Goal: Check status: Check status

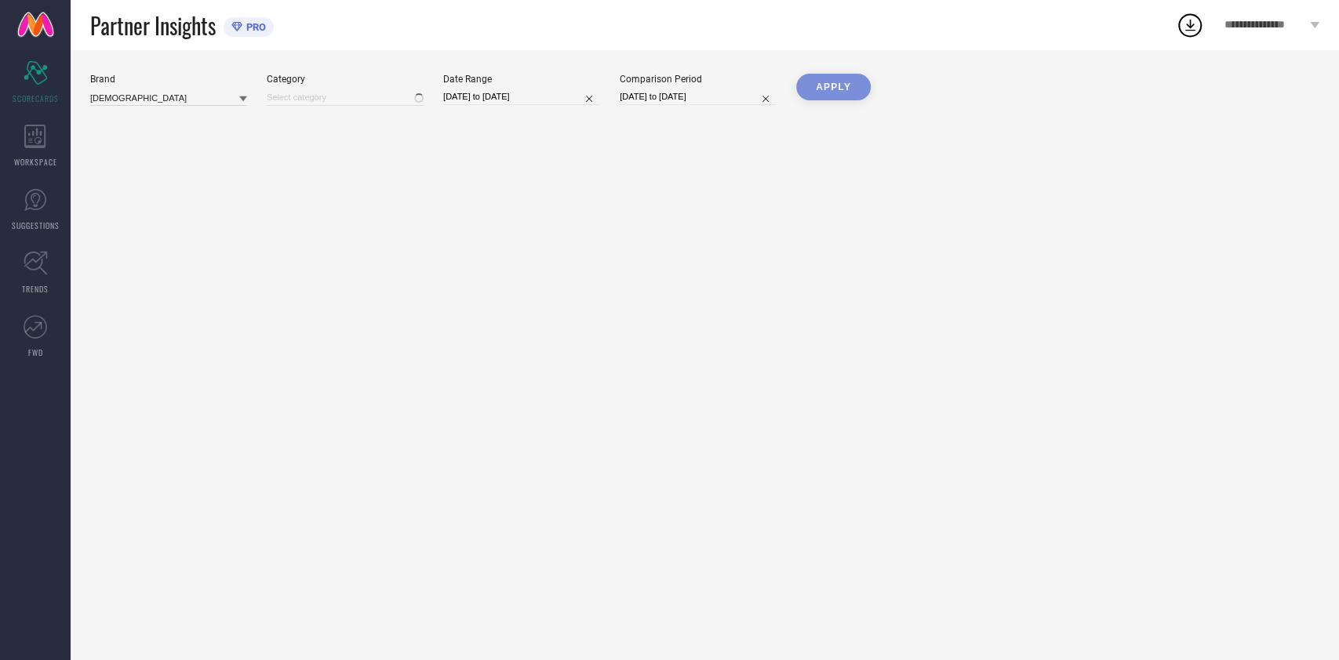
type input "All"
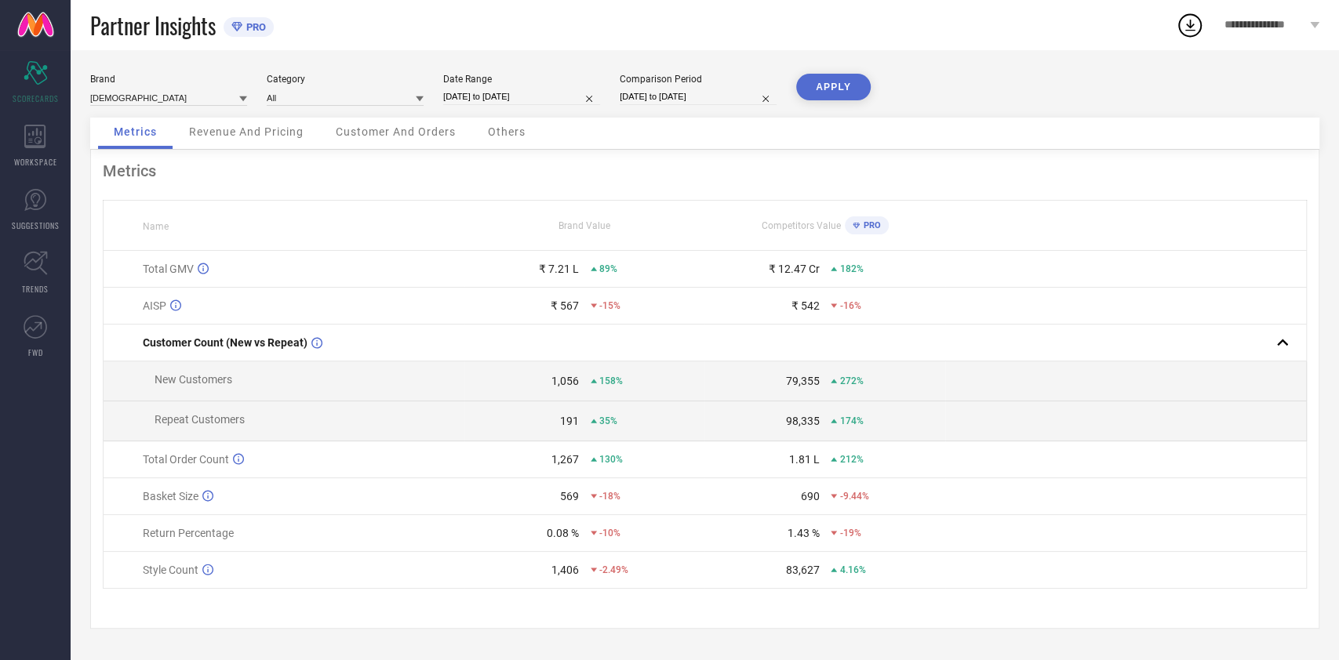
click at [478, 102] on input "[DATE] to [DATE]" at bounding box center [521, 97] width 157 height 16
select select "8"
select select "2025"
select select "9"
select select "2025"
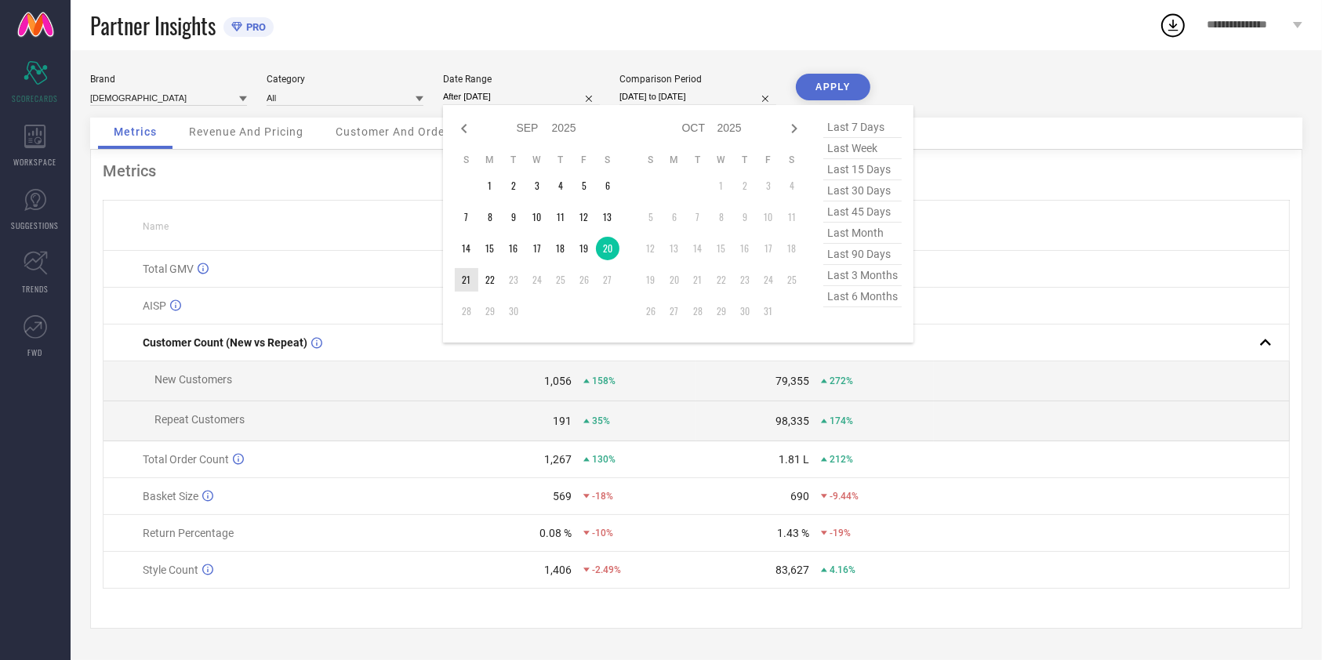
click at [467, 280] on td "21" at bounding box center [467, 280] width 24 height 24
type input "[DATE] to [DATE]"
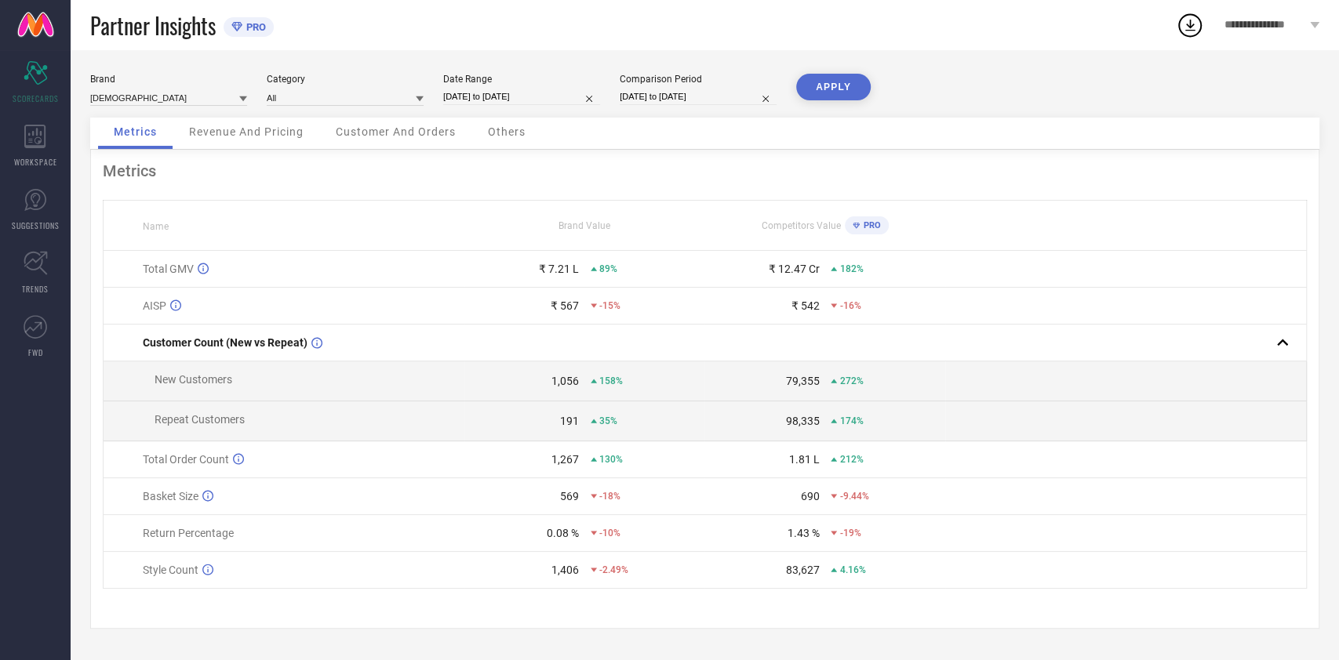
click at [799, 80] on button "APPLY" at bounding box center [833, 87] width 75 height 27
click at [459, 104] on input "[DATE] to [DATE]" at bounding box center [521, 97] width 157 height 16
select select "8"
select select "2025"
select select "9"
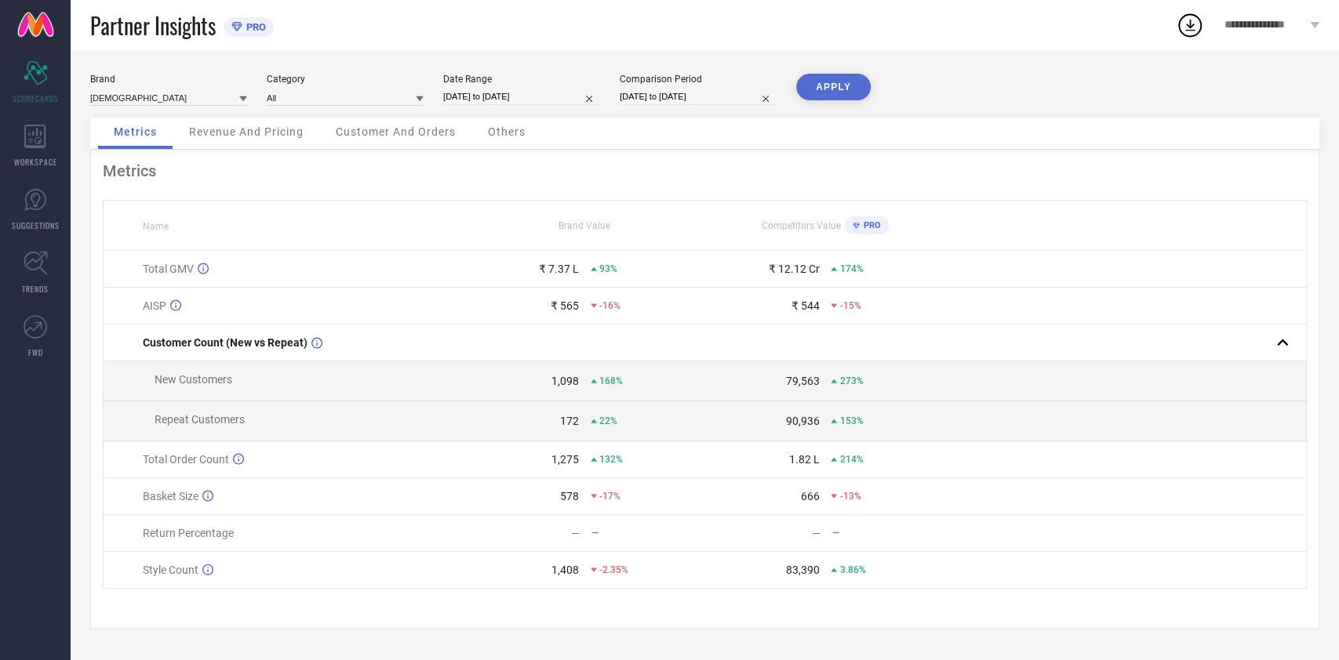
select select "2025"
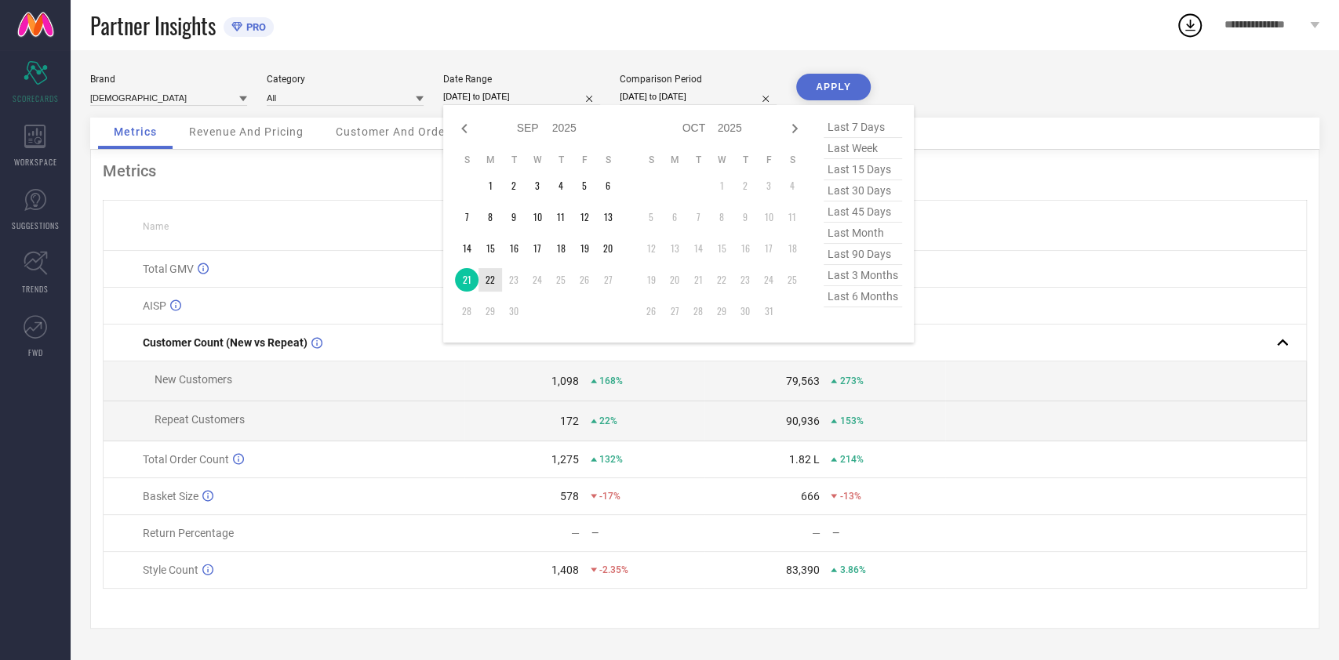
click at [489, 293] on table "S M T W T F S 1 2 3 4 5 6 7 8 9 10 11 12 13 14 15 16 17 18 19 20 21 22 23 24 25…" at bounding box center [537, 238] width 165 height 185
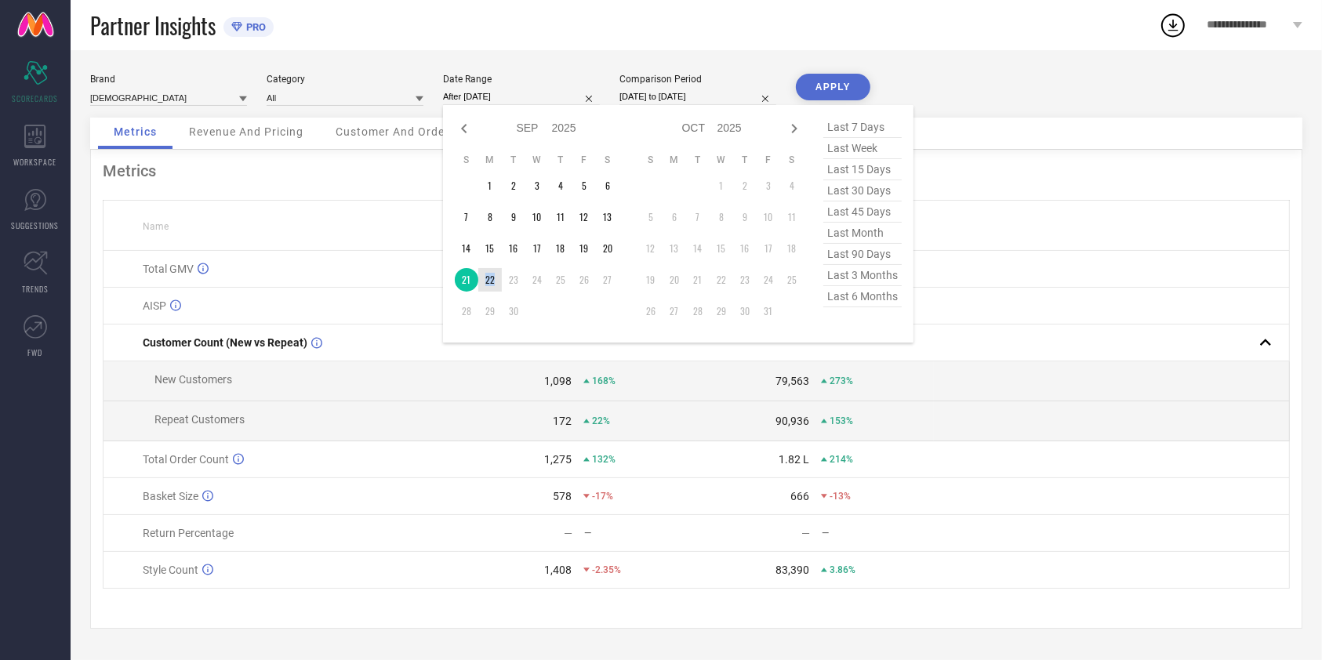
click at [497, 285] on td "22" at bounding box center [490, 280] width 24 height 24
type input "[DATE] to [DATE]"
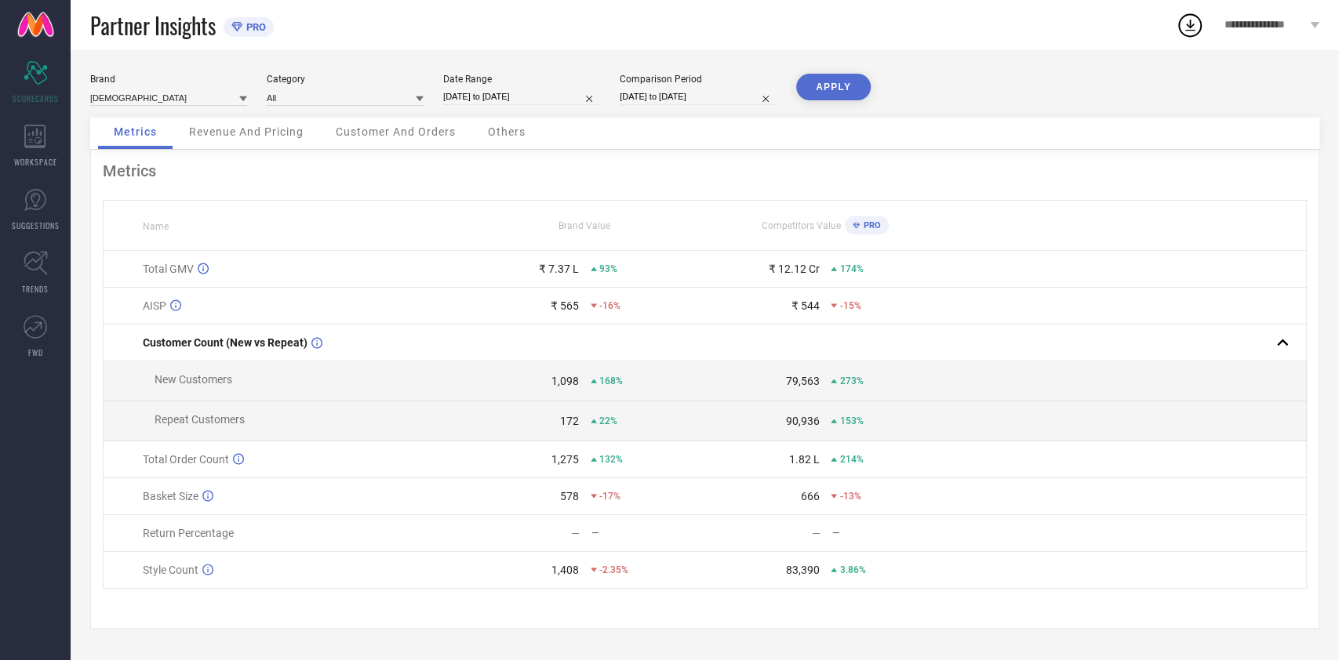
click at [826, 85] on button "APPLY" at bounding box center [833, 87] width 75 height 27
